Goal: Task Accomplishment & Management: Manage account settings

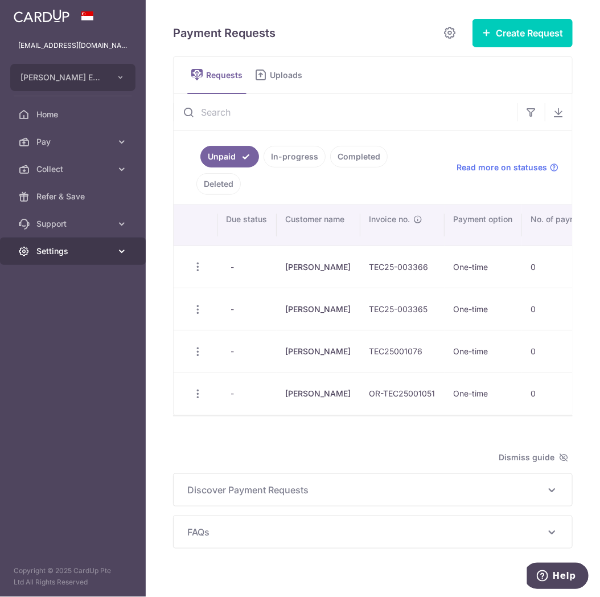
click at [60, 260] on link "Settings" at bounding box center [73, 250] width 146 height 27
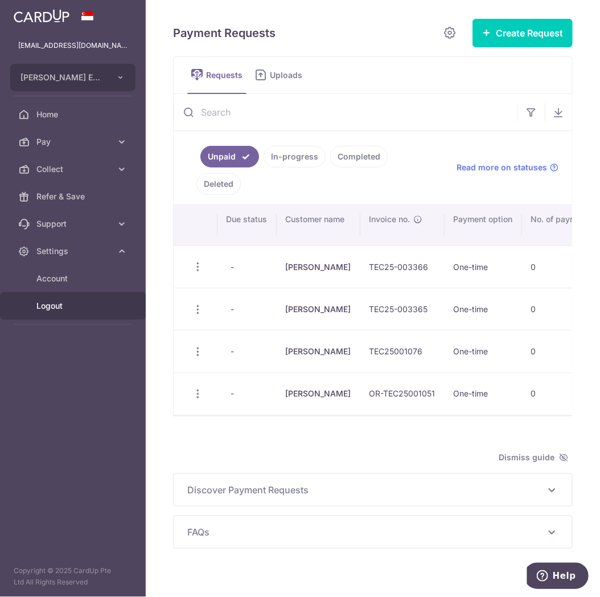
click at [54, 304] on span "Logout" at bounding box center [73, 305] width 75 height 11
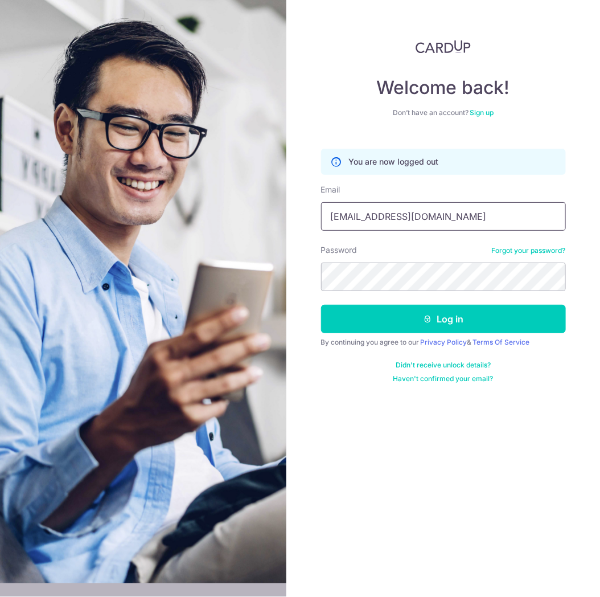
click at [444, 220] on input "[EMAIL_ADDRESS][DOMAIN_NAME]" at bounding box center [443, 216] width 245 height 28
type input "gpprosg@gmail.com"
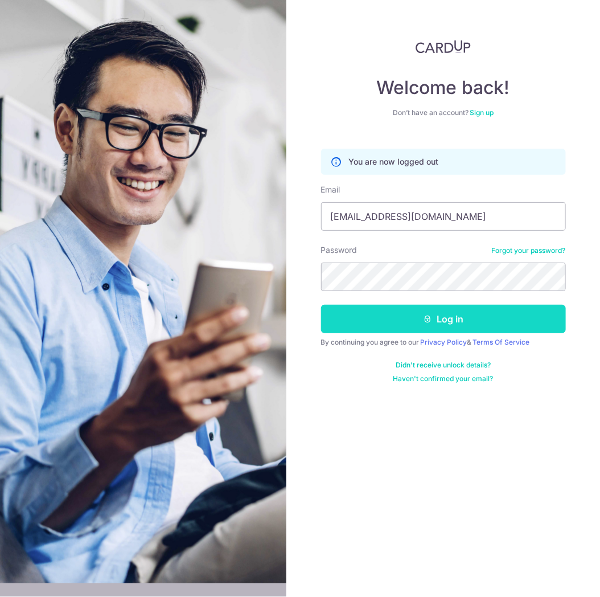
click at [436, 321] on button "Log in" at bounding box center [443, 319] width 245 height 28
